Goal: Task Accomplishment & Management: Use online tool/utility

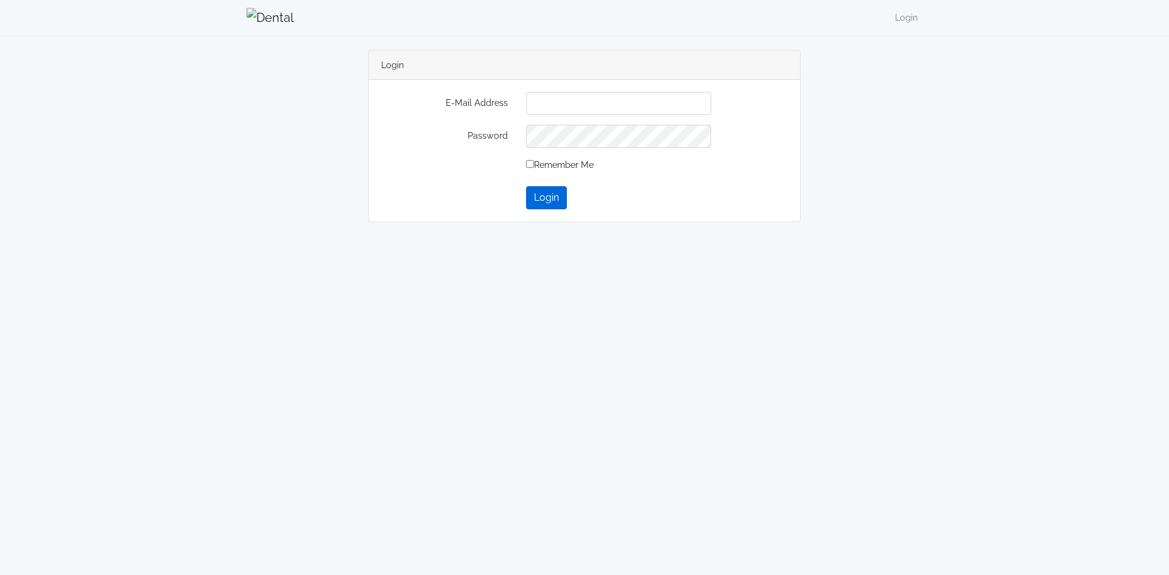
type input "**********"
click at [548, 200] on button "Login" at bounding box center [546, 197] width 41 height 23
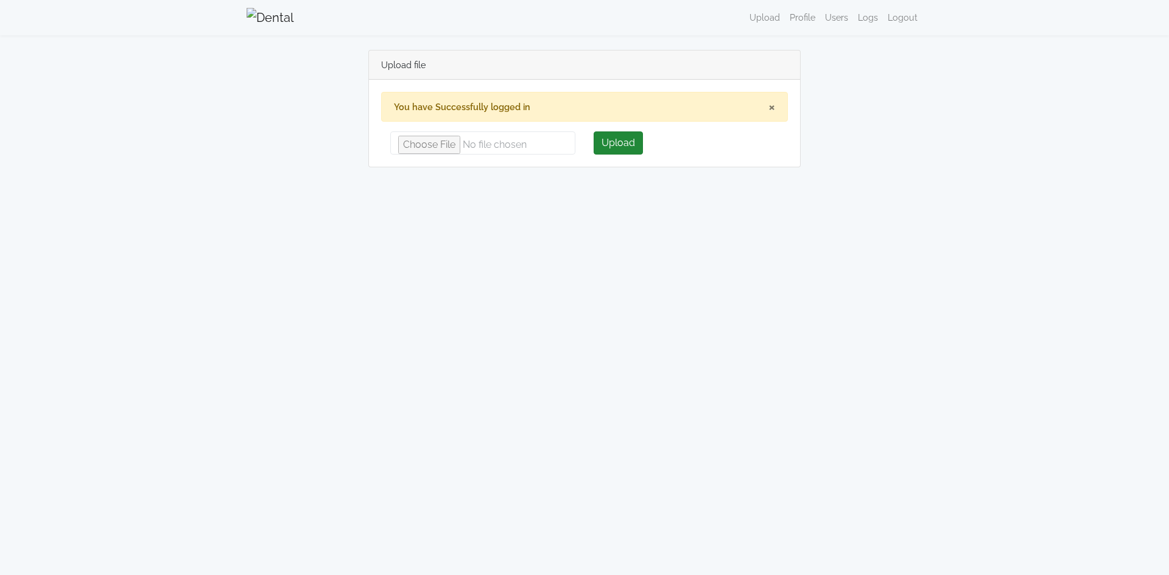
type input "**********"
click at [611, 146] on button "Upload" at bounding box center [618, 143] width 49 height 23
